Goal: Task Accomplishment & Management: Manage account settings

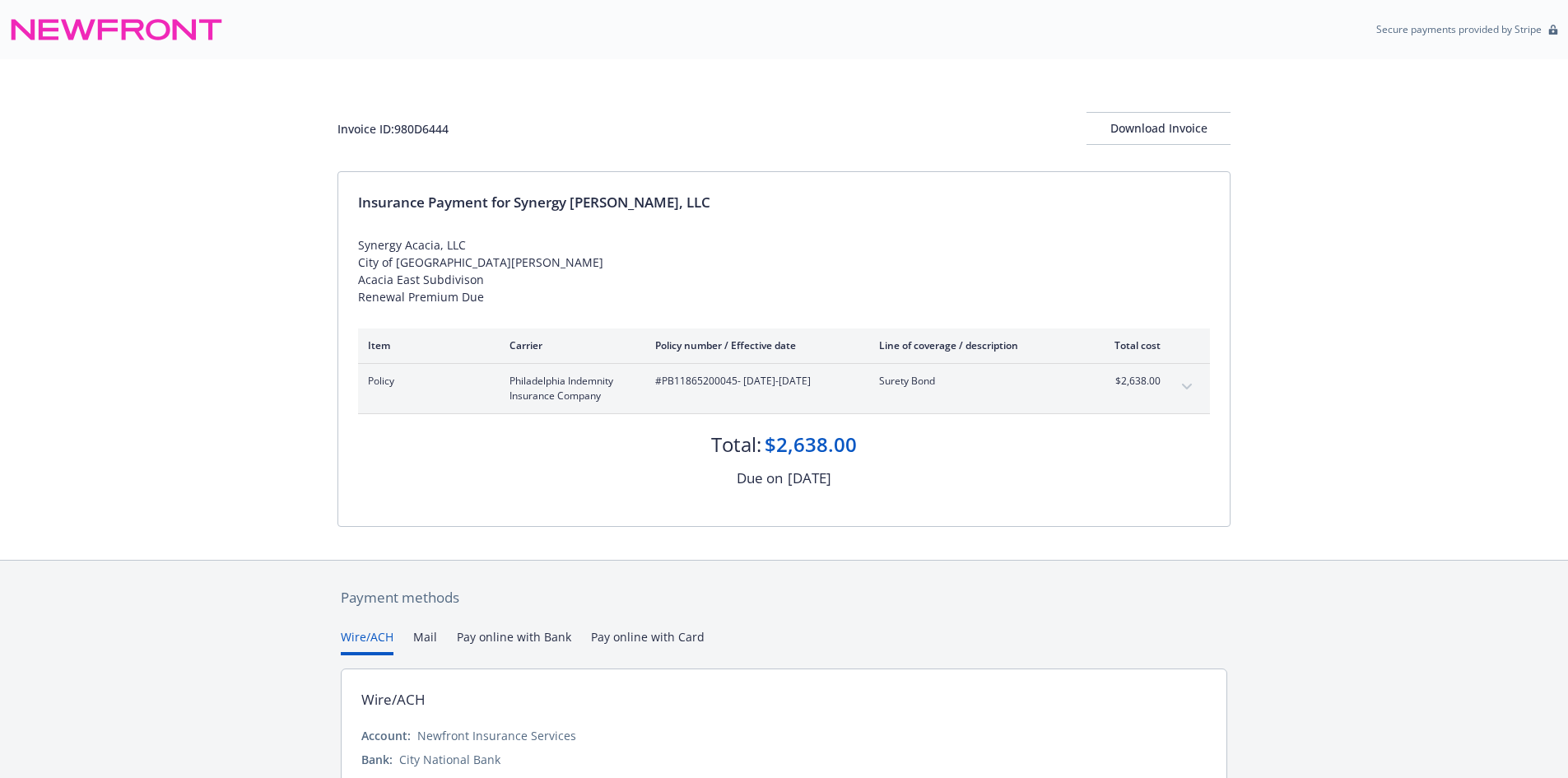
click at [705, 379] on span "#PB11865200045 - 08/11/2025-08/11/2026" at bounding box center [754, 380] width 198 height 15
drag, startPoint x: 705, startPoint y: 379, endPoint x: 411, endPoint y: 127, distance: 387.2
click at [411, 127] on div "Invoice ID: 980D6444" at bounding box center [393, 128] width 111 height 17
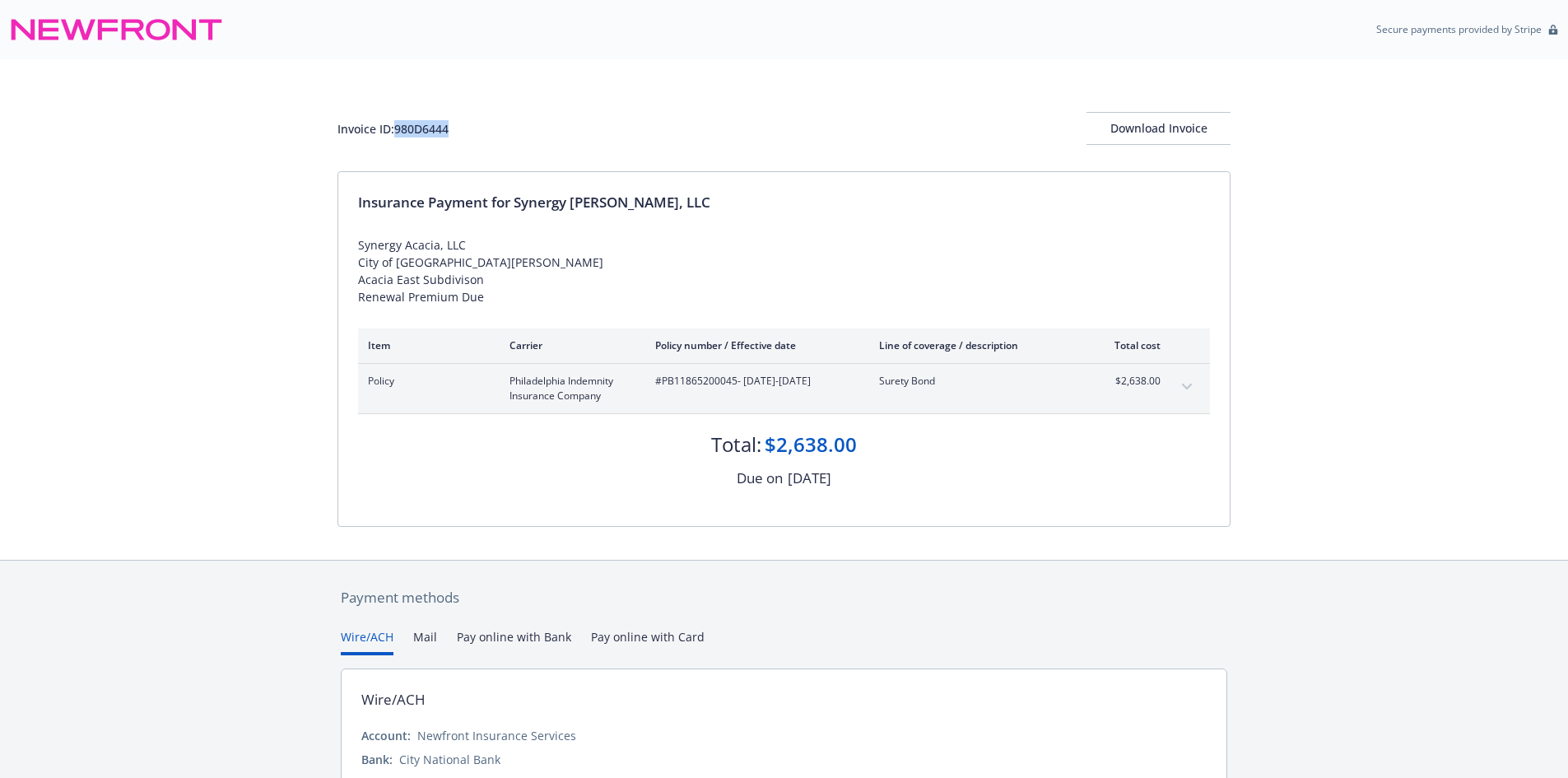
copy div "980D6444"
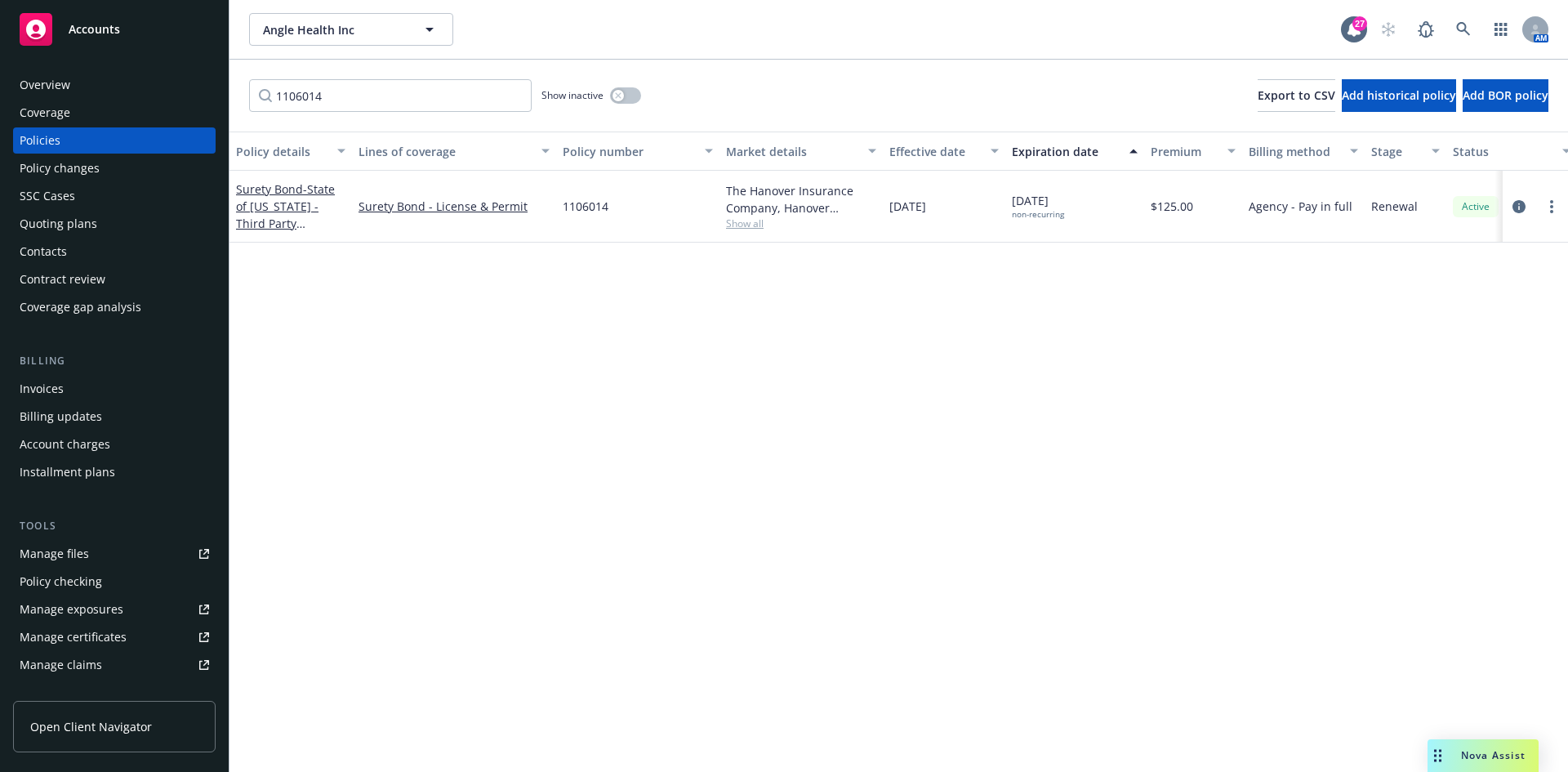
click at [87, 43] on div "Accounts" at bounding box center [114, 29] width 189 height 32
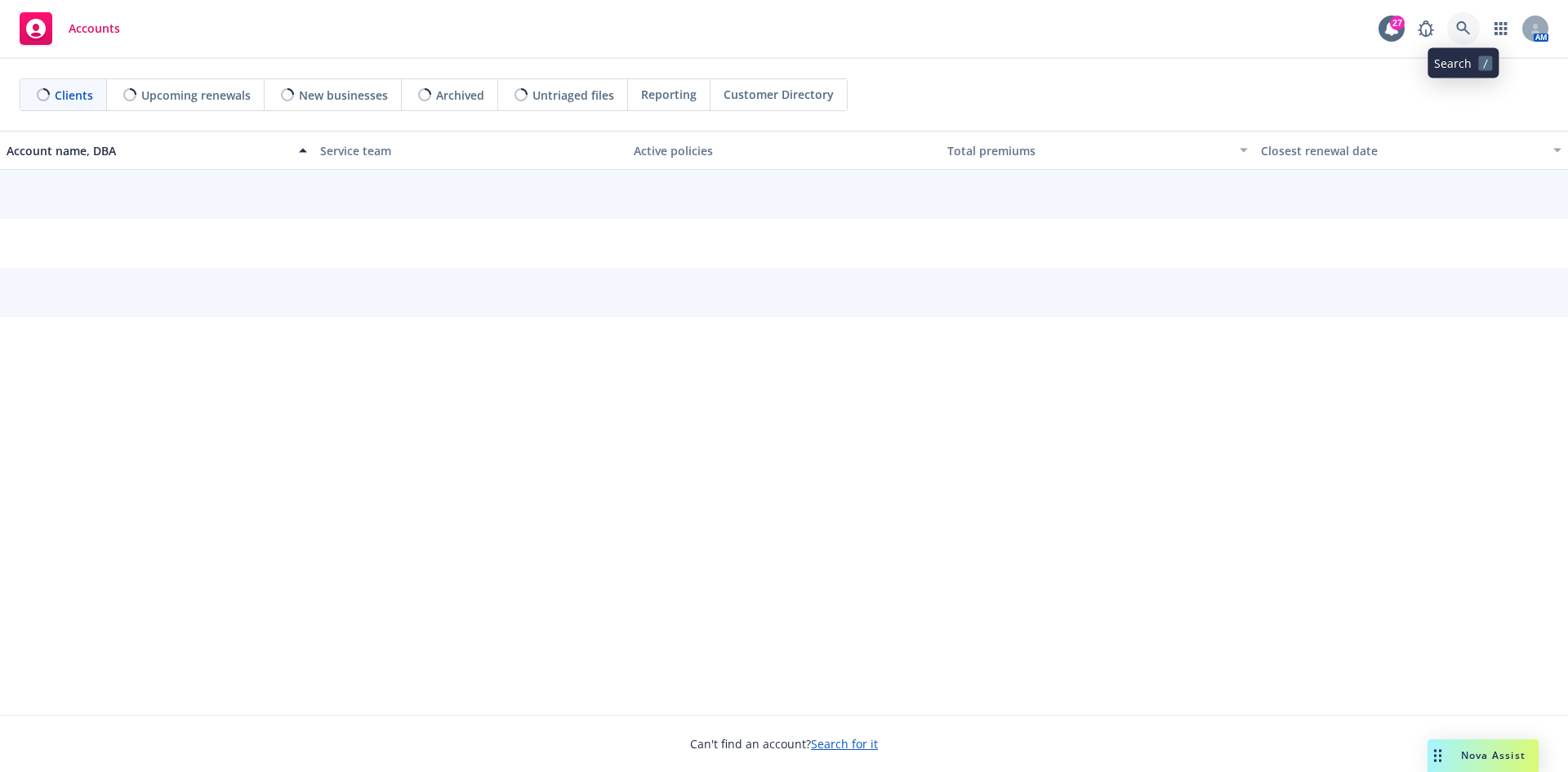
click at [1460, 33] on icon at bounding box center [1463, 28] width 14 height 14
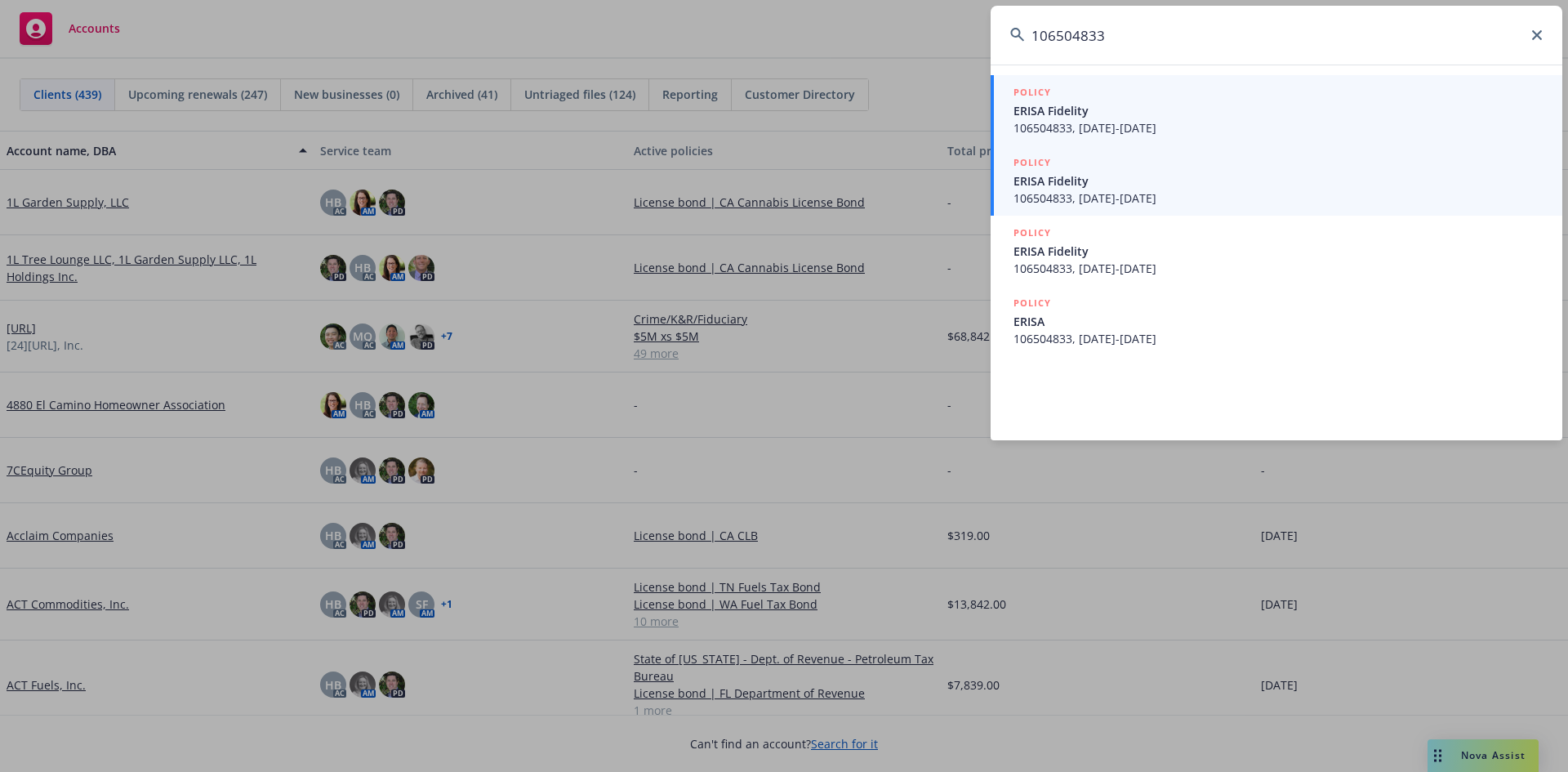
type input "106504833"
click at [1125, 178] on span "ERISA Fidelity" at bounding box center [1278, 181] width 529 height 17
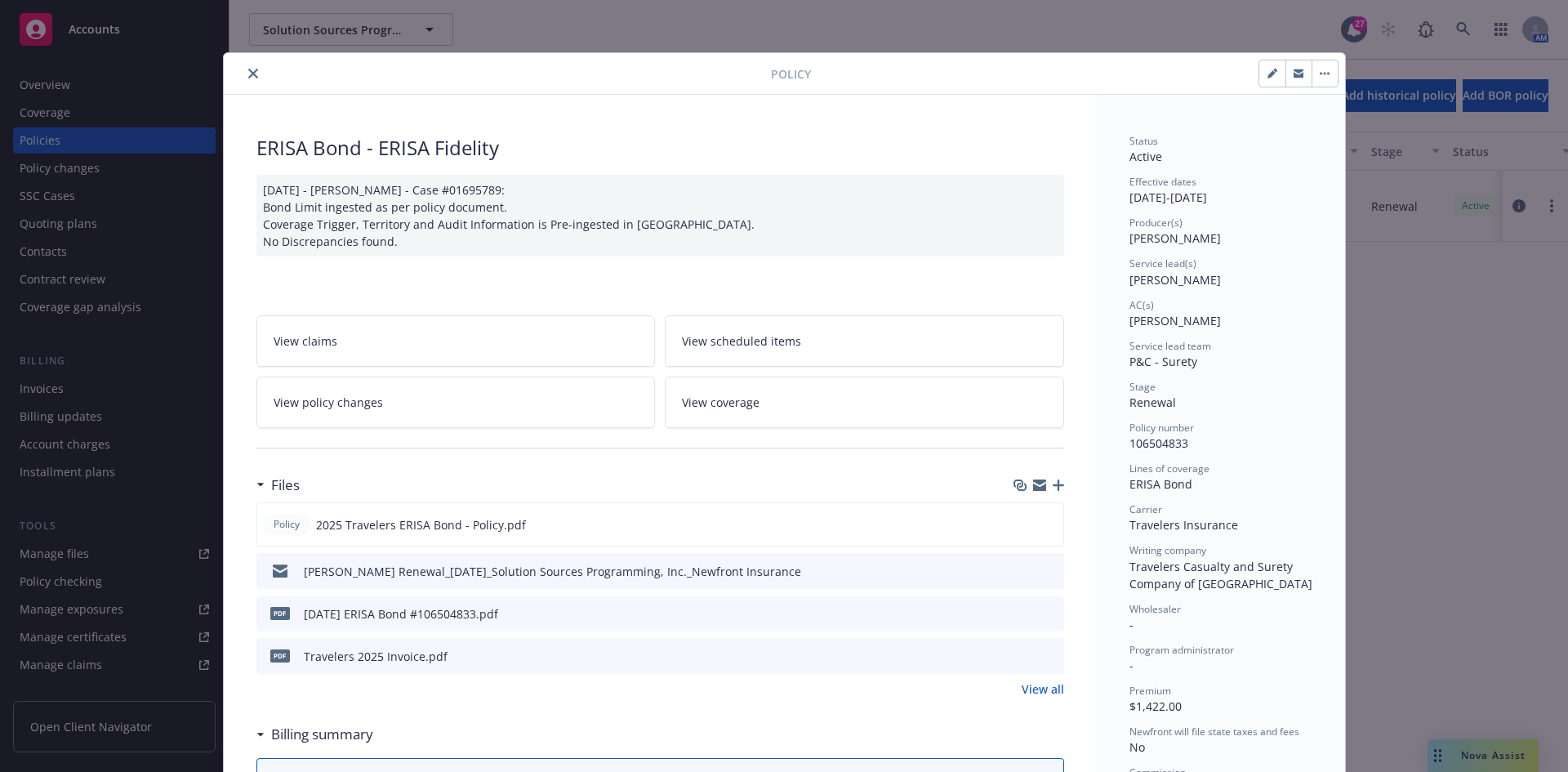
click at [252, 68] on button "close" at bounding box center [252, 73] width 20 height 20
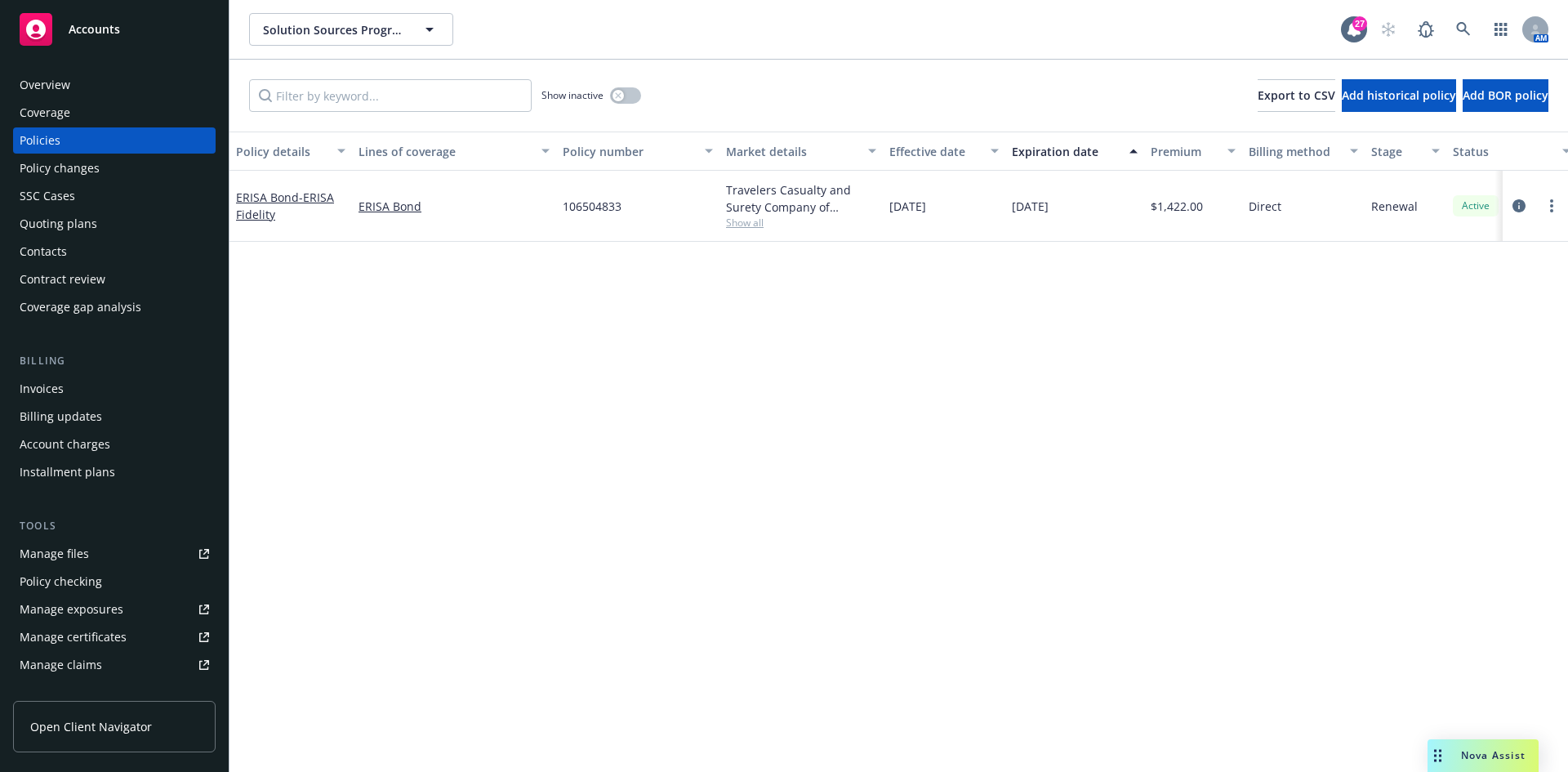
click at [587, 198] on span "106504833" at bounding box center [591, 206] width 59 height 17
click at [322, 201] on span "- ERISA Fidelity" at bounding box center [285, 206] width 98 height 32
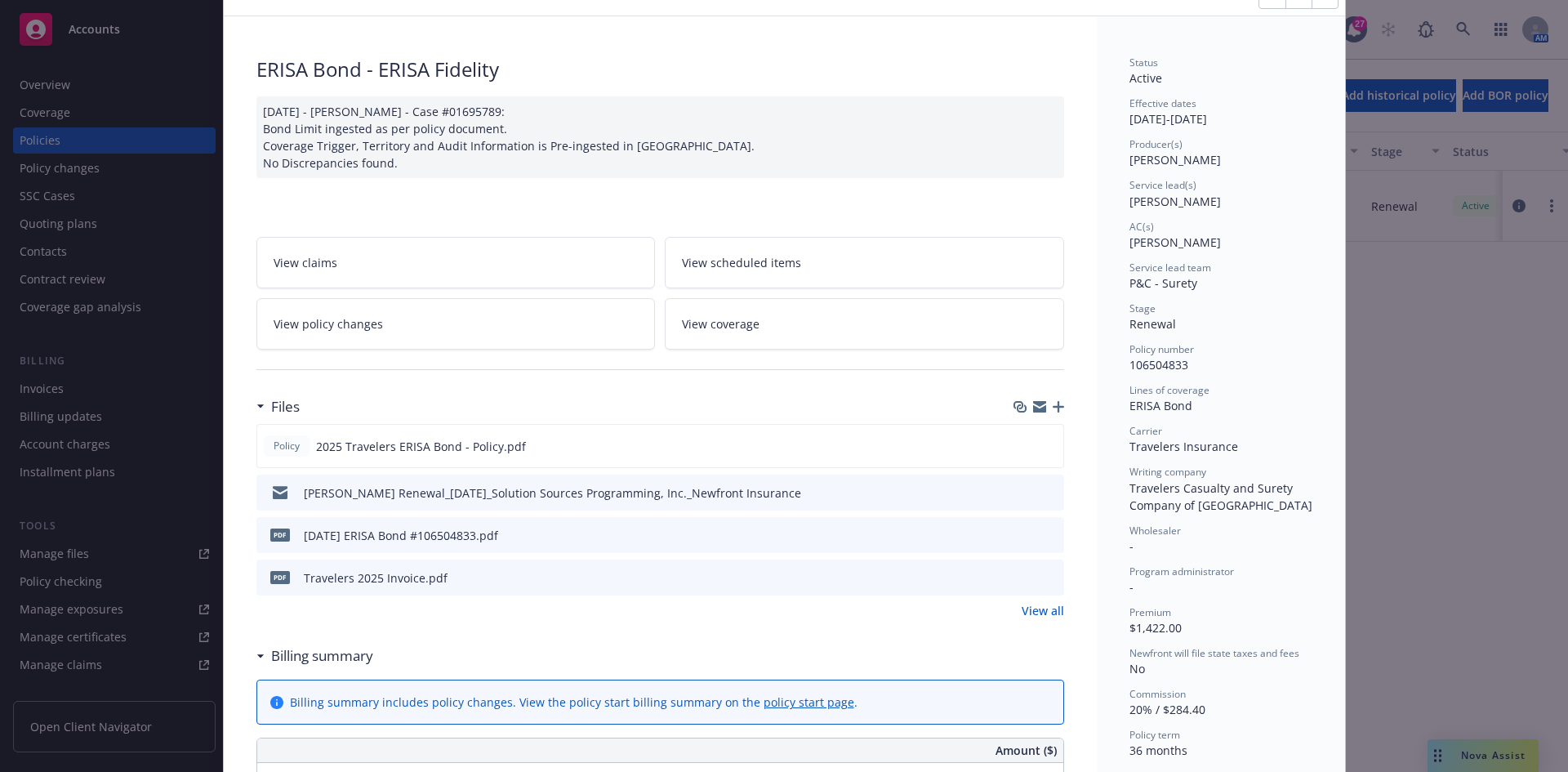
scroll to position [131, 0]
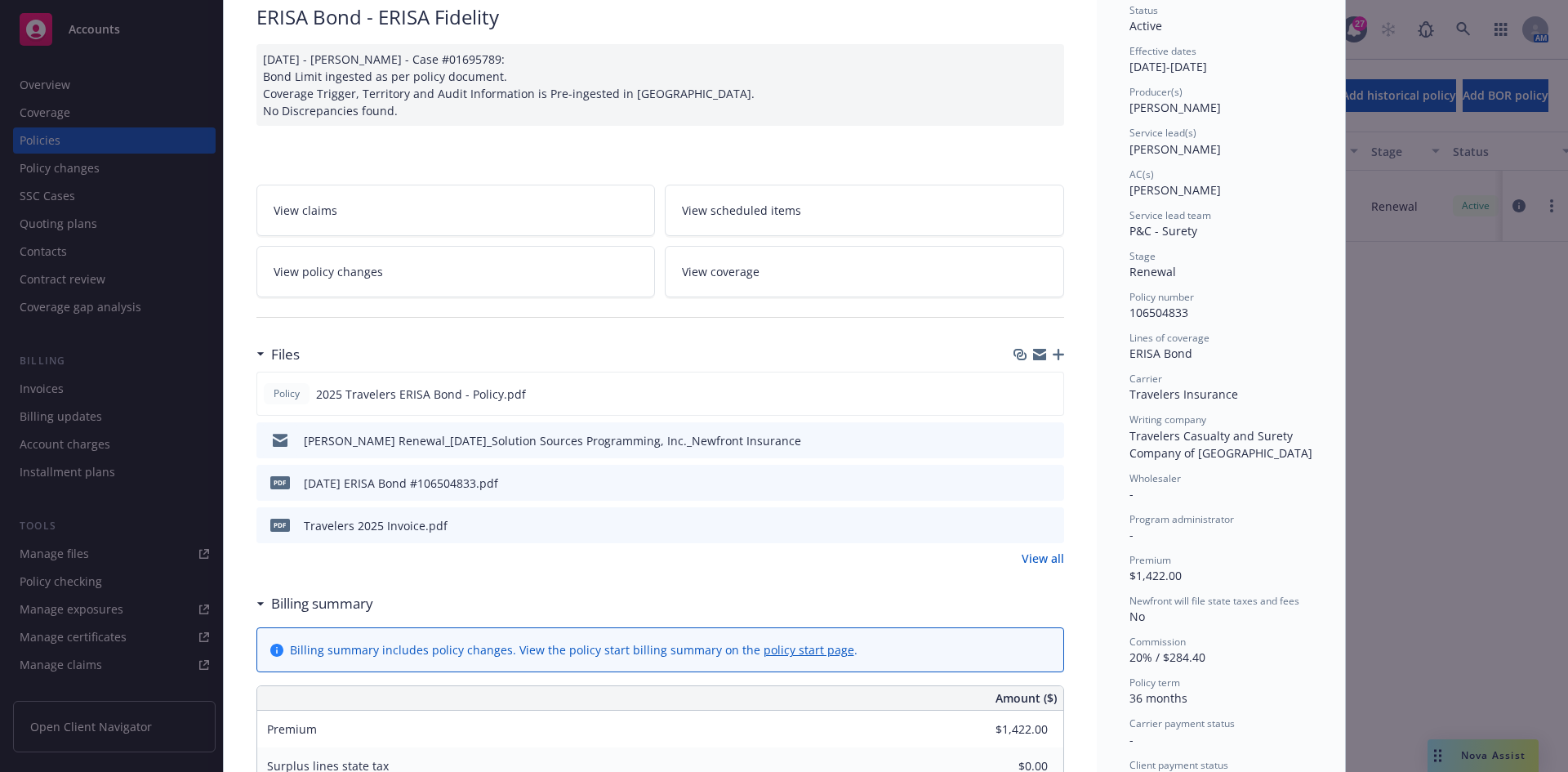
click at [1044, 528] on icon "preview file" at bounding box center [1048, 523] width 14 height 11
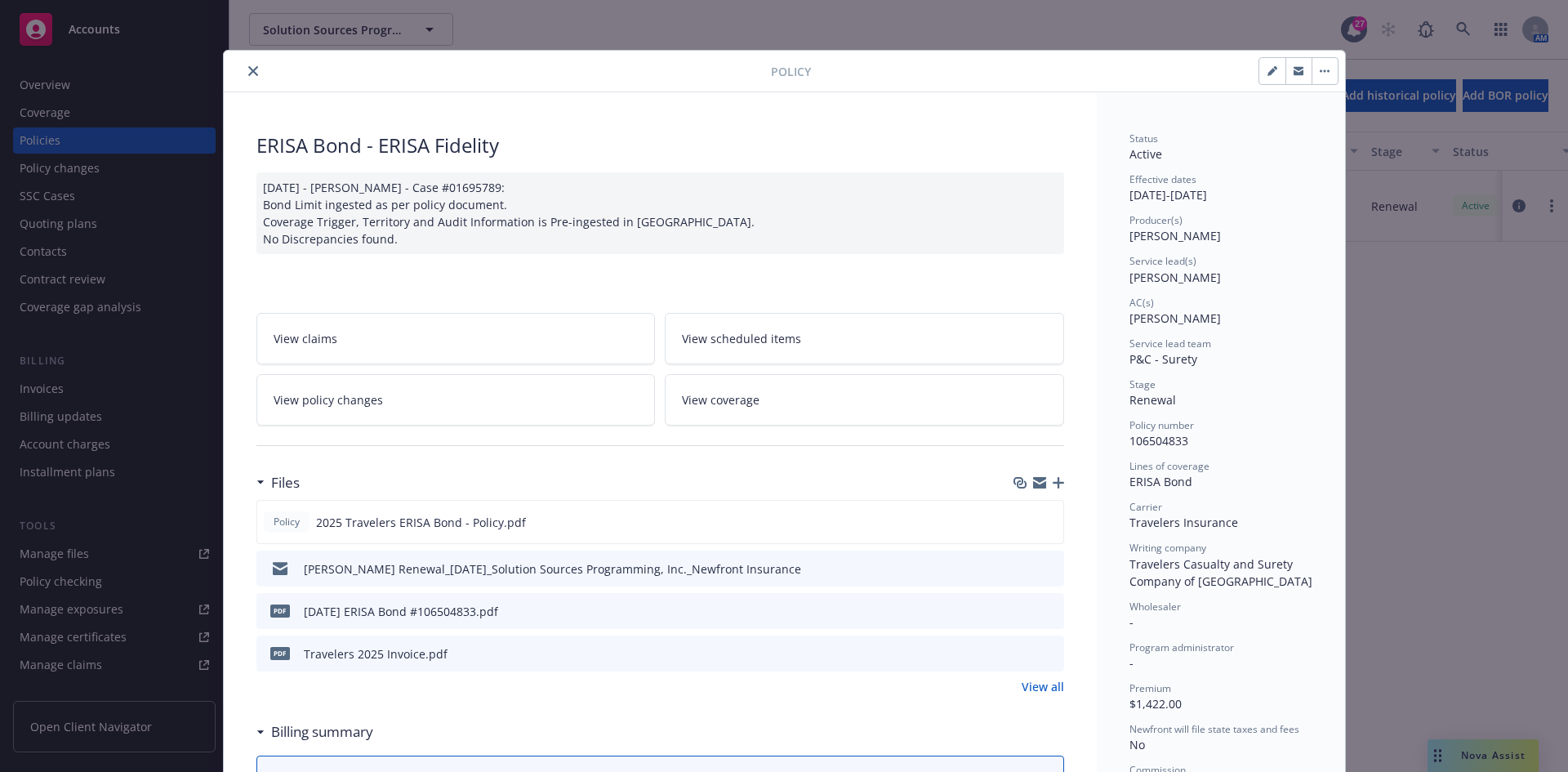
scroll to position [0, 0]
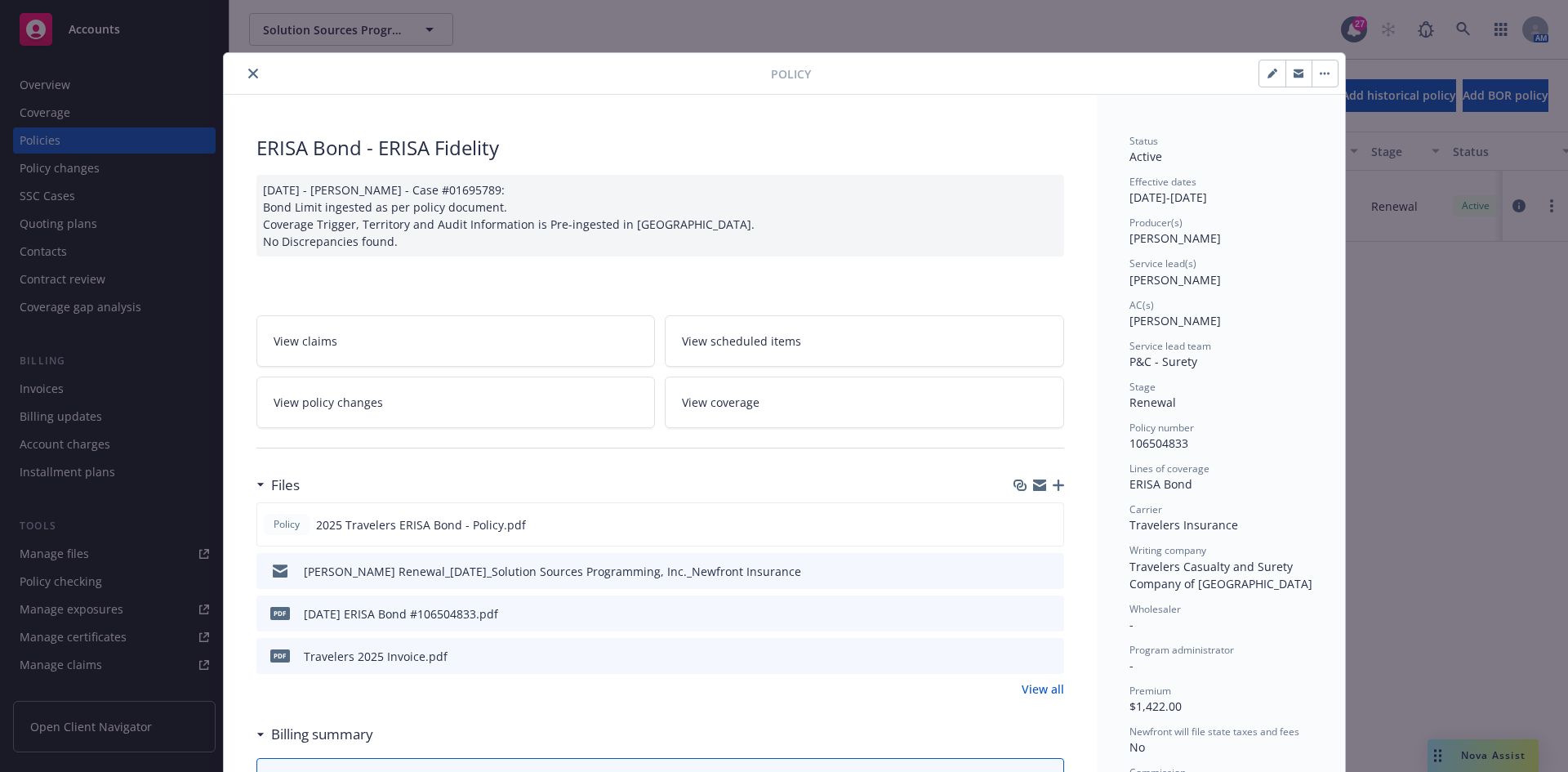
click at [248, 77] on icon "close" at bounding box center [253, 74] width 10 height 10
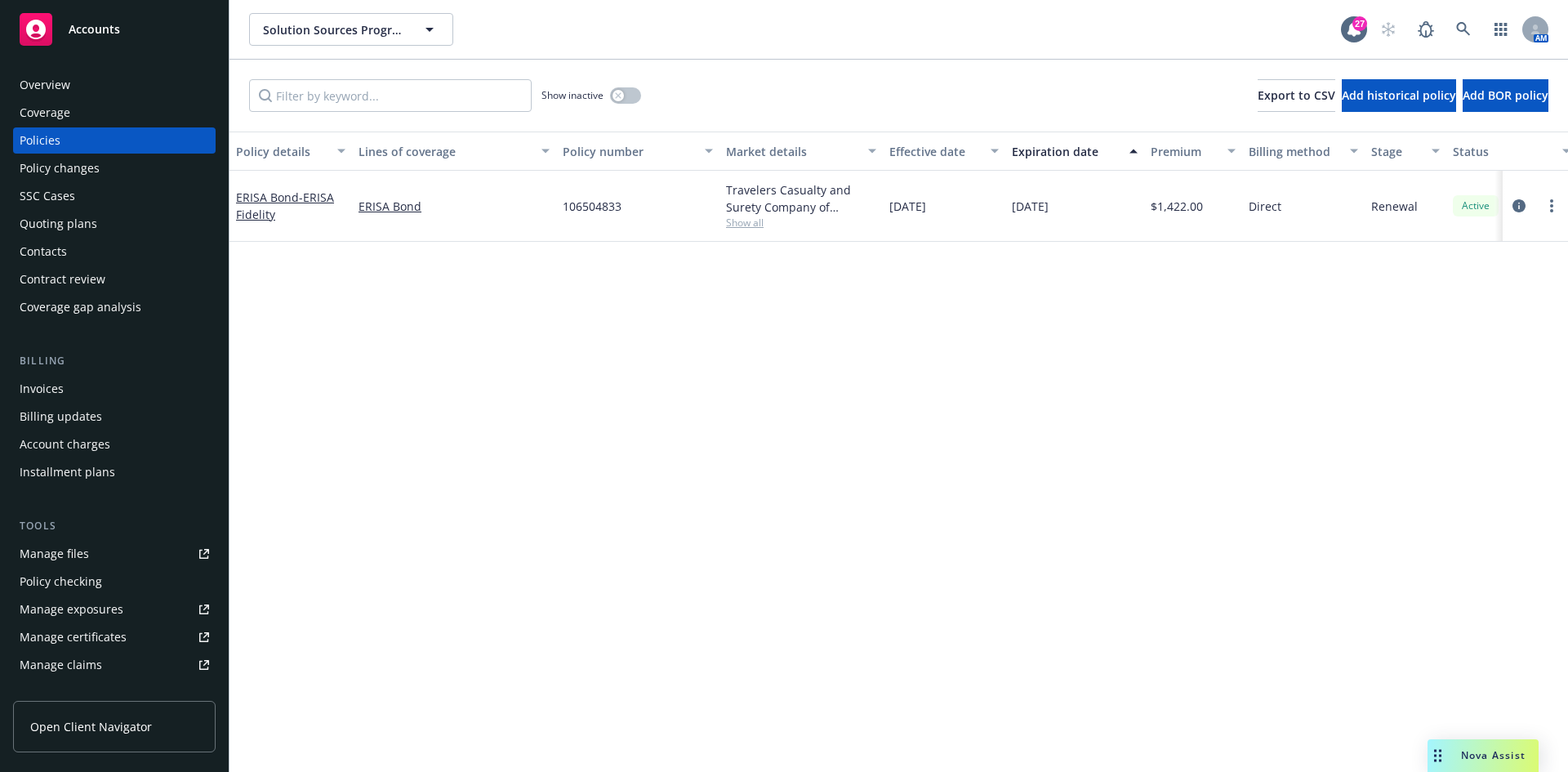
click at [41, 252] on div "Contacts" at bounding box center [43, 251] width 48 height 26
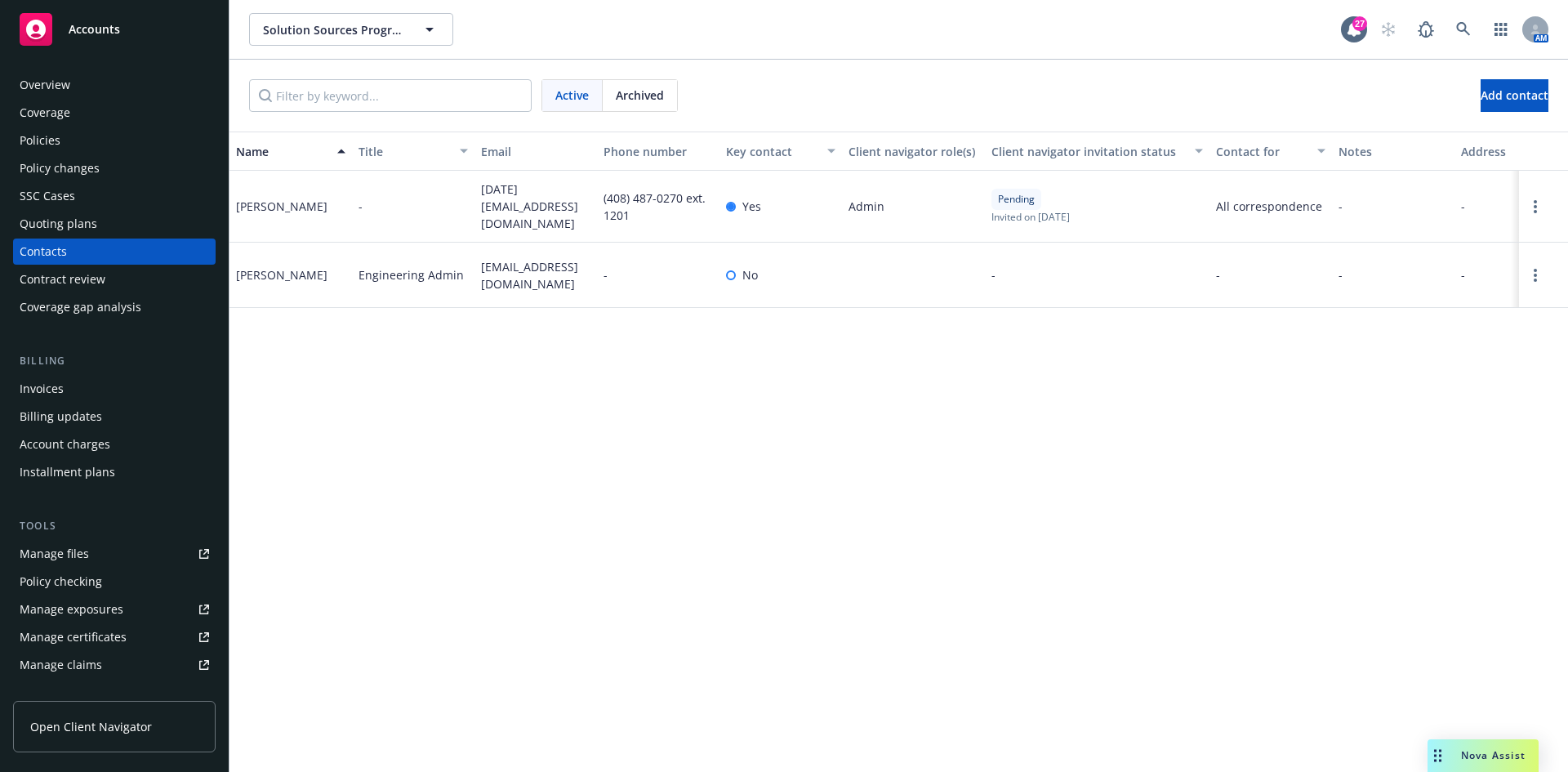
click at [268, 200] on div "Dan Orlando" at bounding box center [282, 206] width 92 height 17
drag, startPoint x: 268, startPoint y: 200, endPoint x: 568, endPoint y: 203, distance: 300.0
click at [568, 203] on span "dano@ssprog.com" at bounding box center [535, 206] width 110 height 52
click at [564, 203] on span "dano@ssprog.com" at bounding box center [535, 206] width 110 height 52
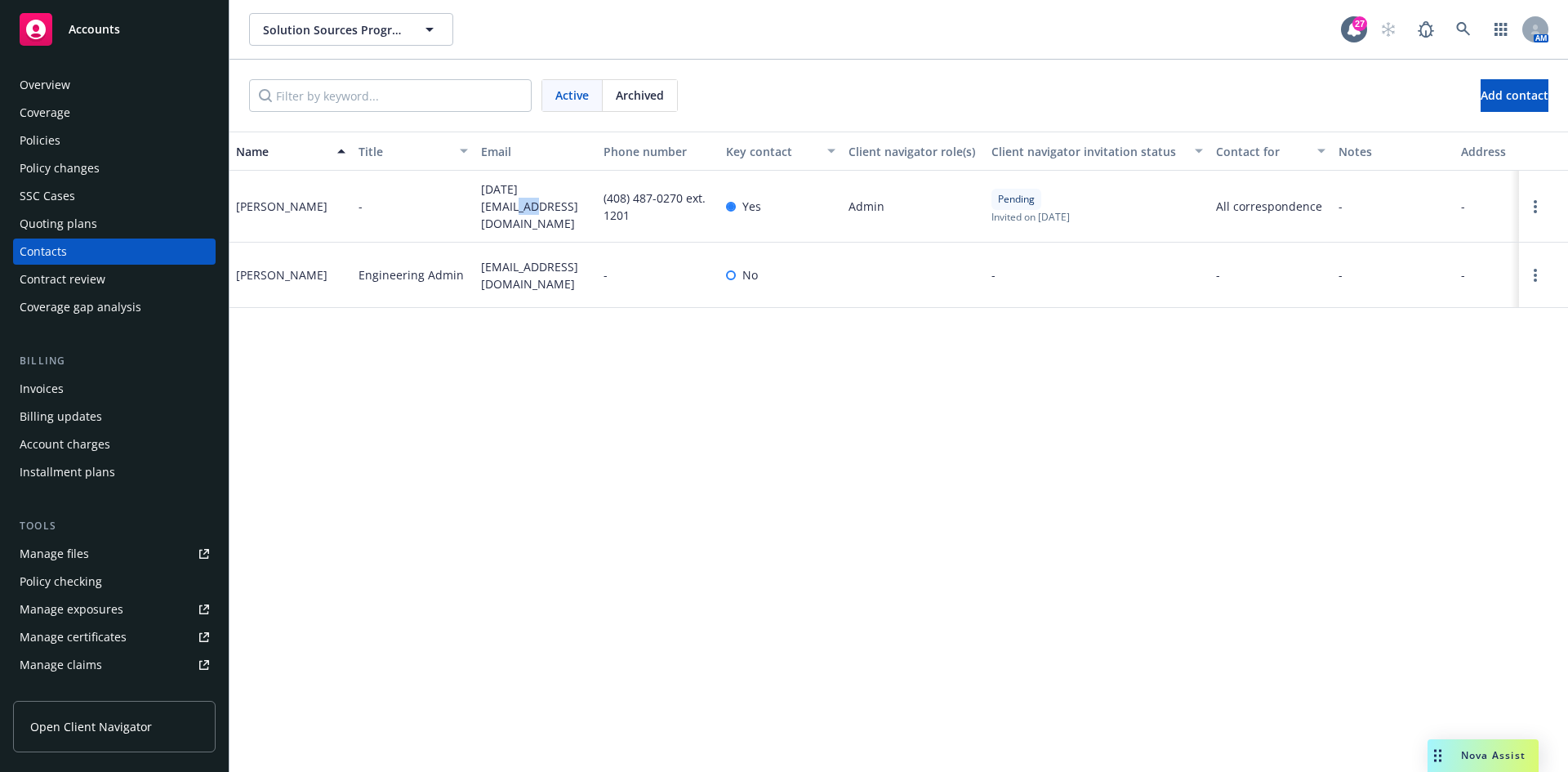
click at [564, 203] on span "dano@ssprog.com" at bounding box center [535, 206] width 110 height 52
copy span "dano@ssprog.com"
click at [116, 144] on div "Policies" at bounding box center [114, 140] width 189 height 26
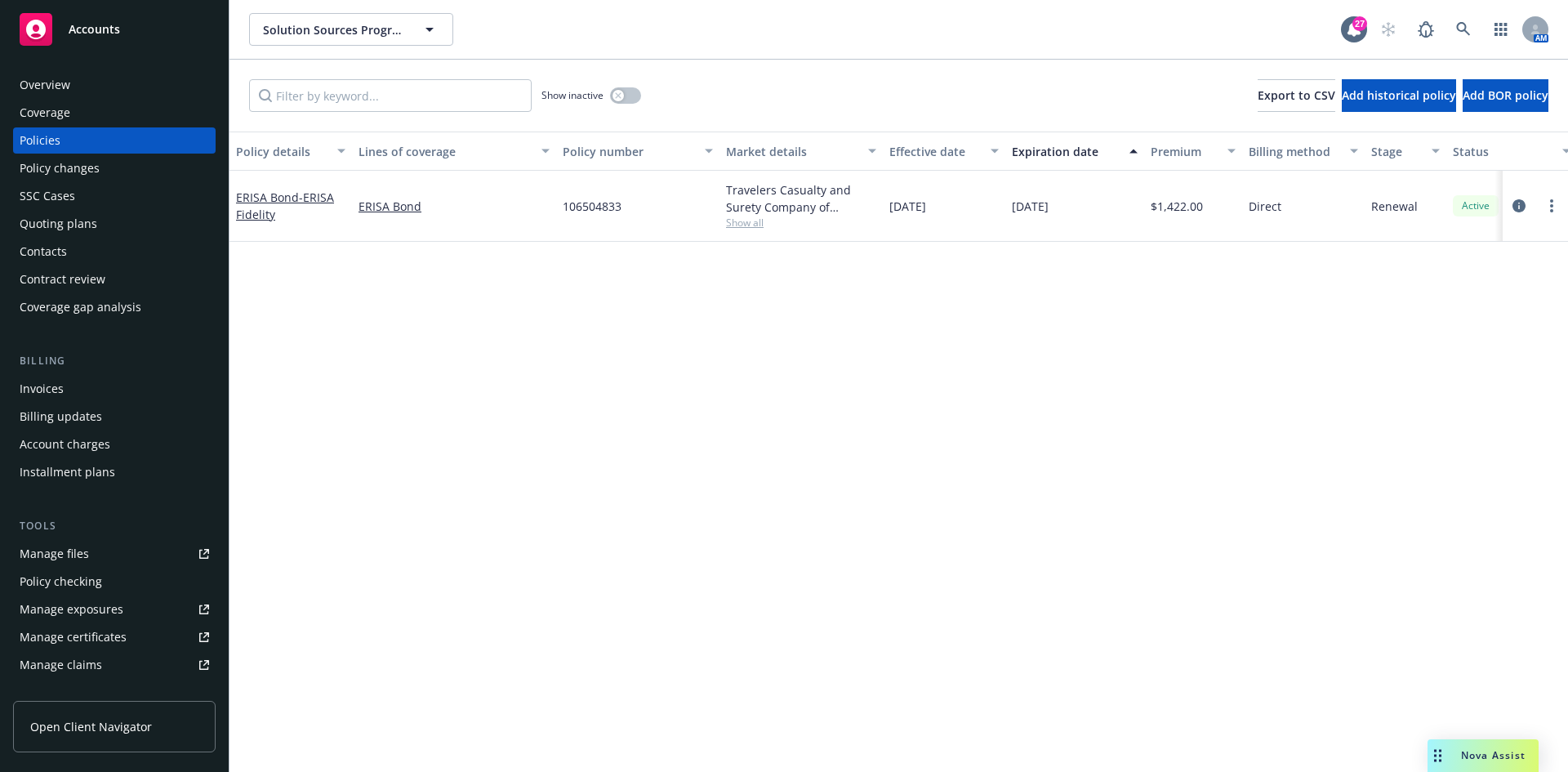
click at [1559, 215] on div at bounding box center [1536, 206] width 53 height 20
click at [1543, 194] on div at bounding box center [1535, 206] width 65 height 71
click at [1552, 206] on circle "more" at bounding box center [1552, 206] width 3 height 3
click at [1415, 403] on link "Delete policy" at bounding box center [1464, 403] width 192 height 32
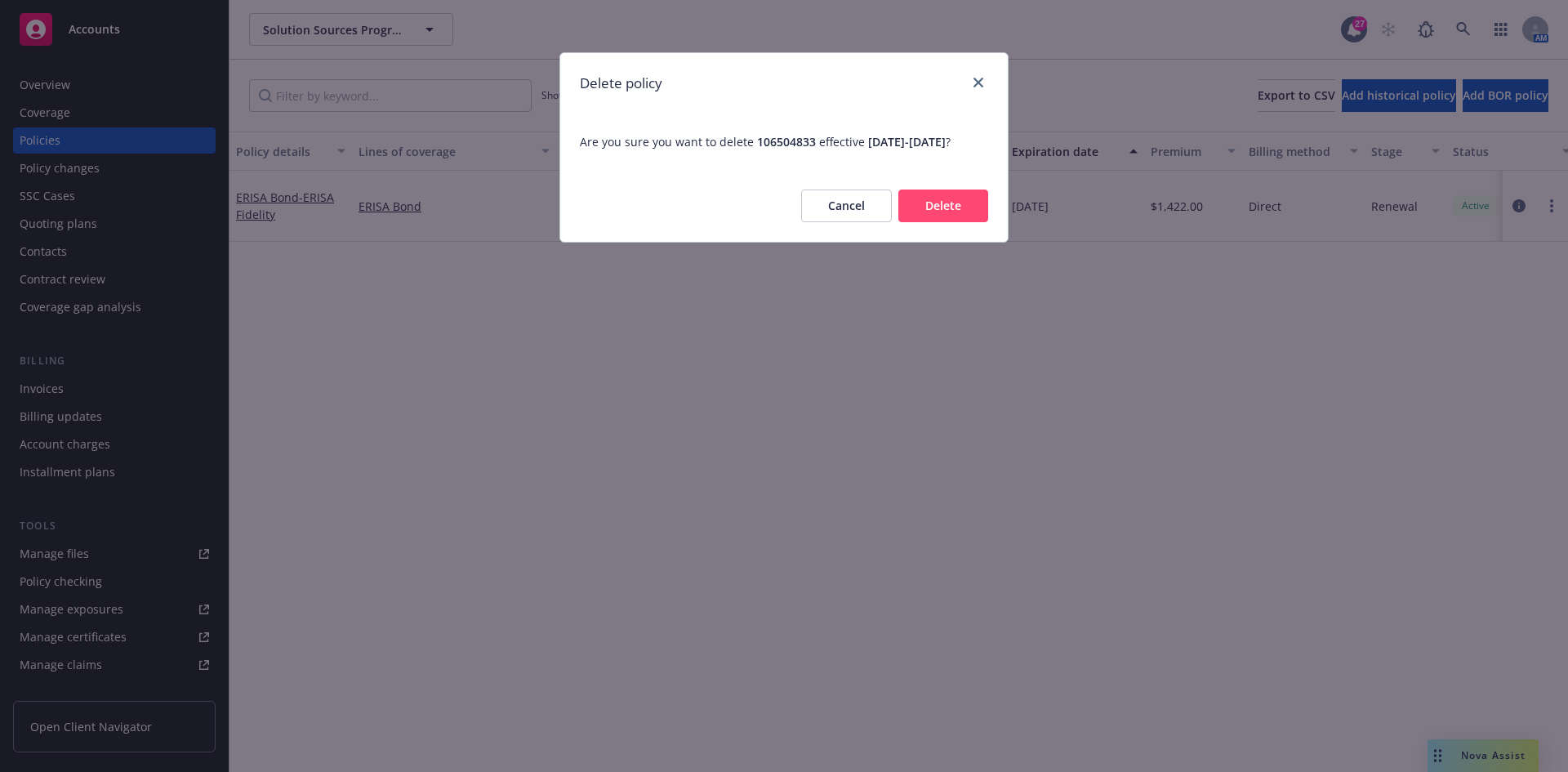
click at [950, 216] on button "Delete" at bounding box center [944, 206] width 90 height 32
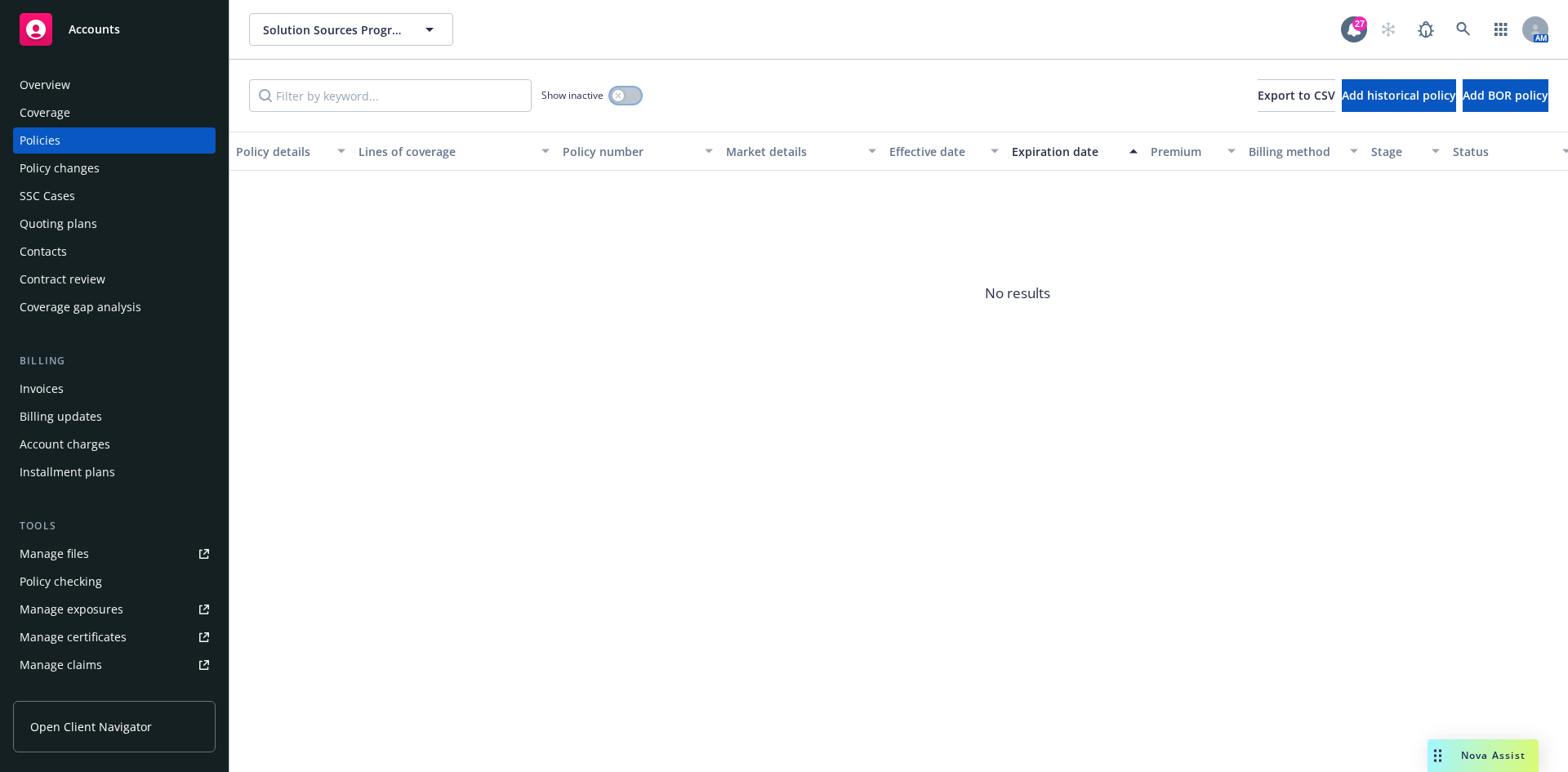
click at [622, 99] on div "button" at bounding box center [618, 95] width 11 height 11
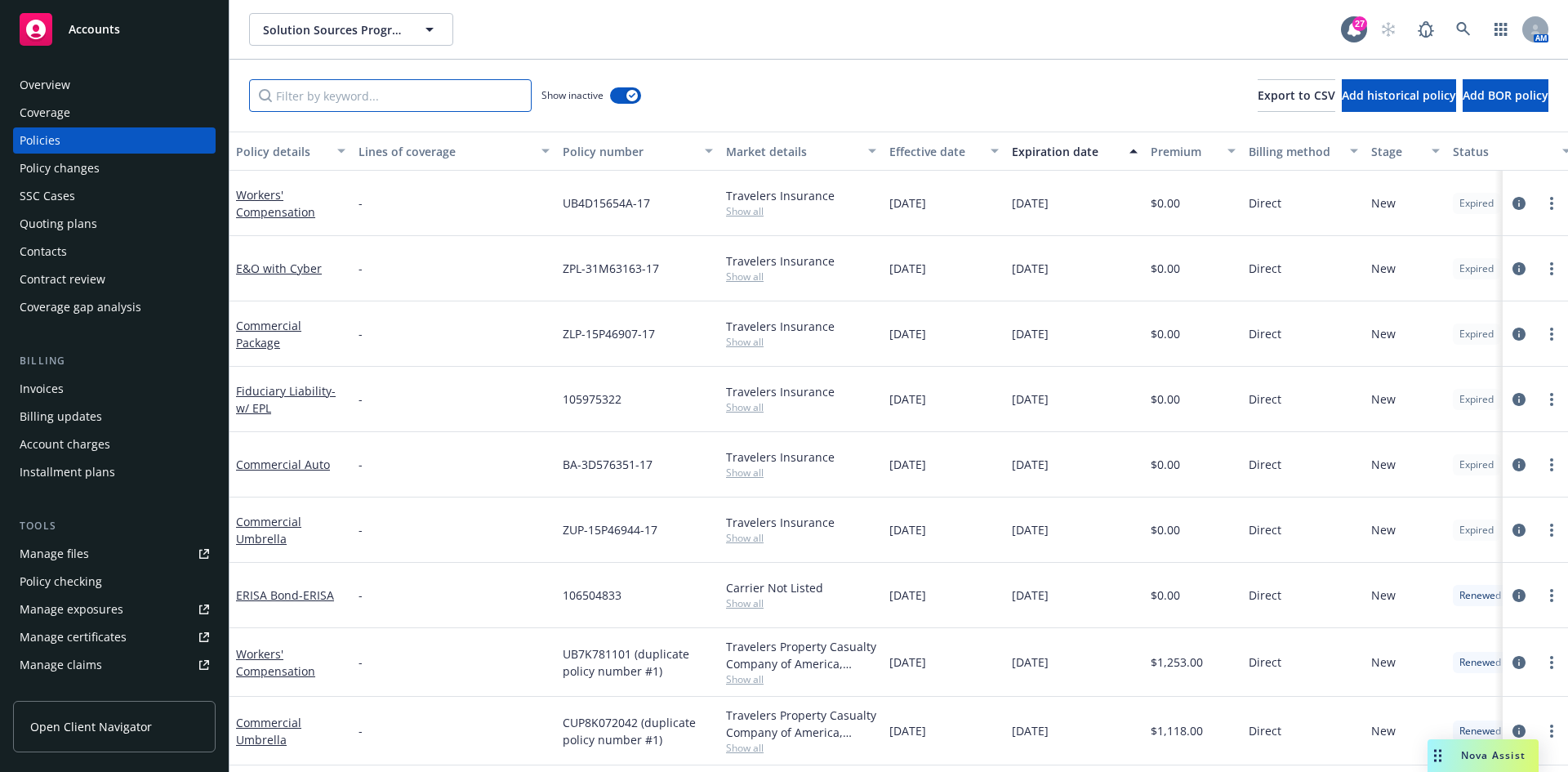
click at [414, 104] on input "Filter by keyword..." at bounding box center [390, 95] width 283 height 32
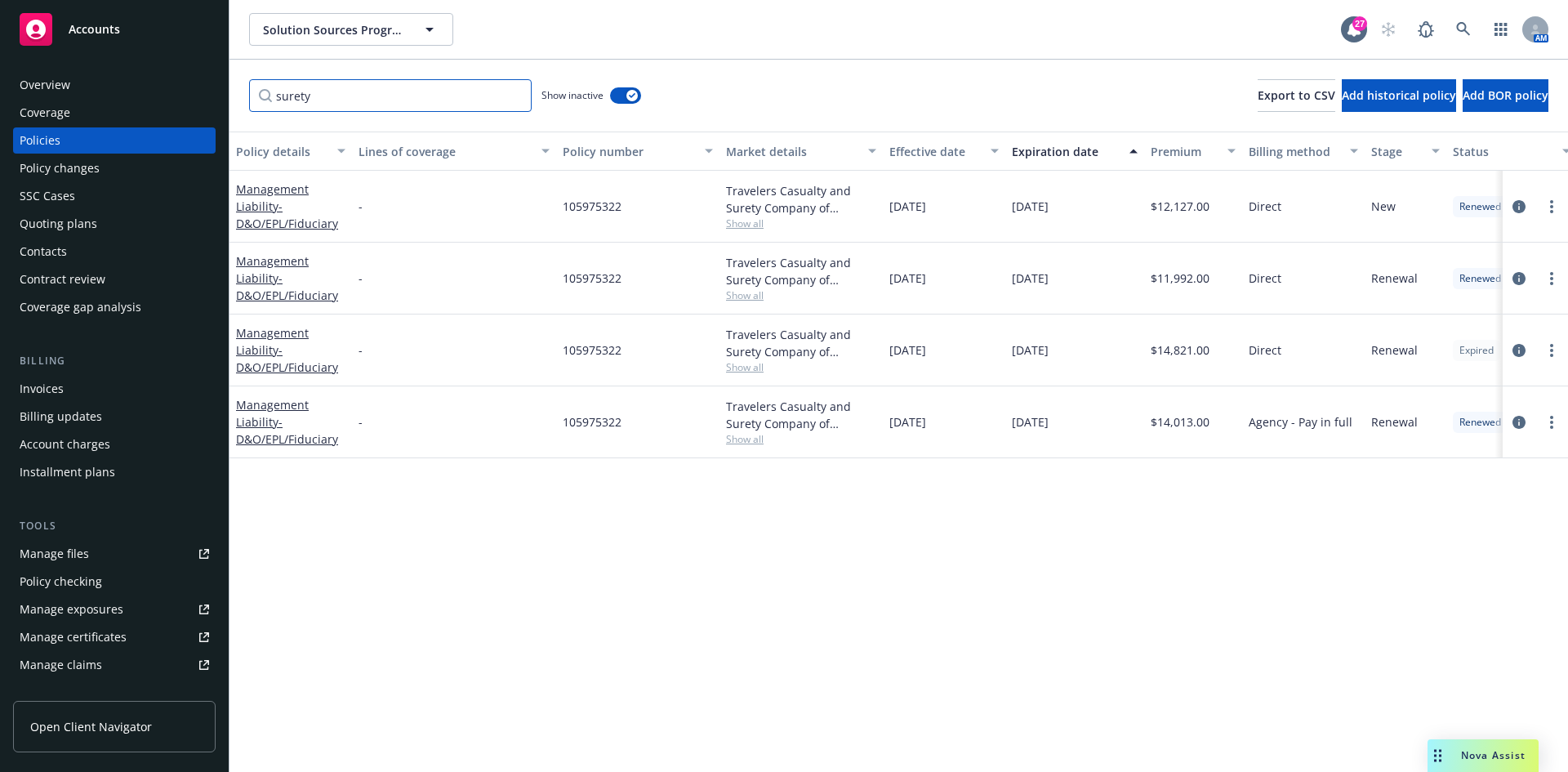
click at [354, 98] on input "surety" at bounding box center [390, 95] width 283 height 32
type input "erisa"
